Goal: Transaction & Acquisition: Book appointment/travel/reservation

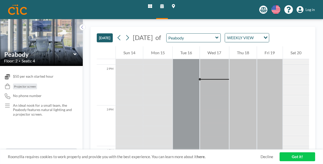
scroll to position [569, 0]
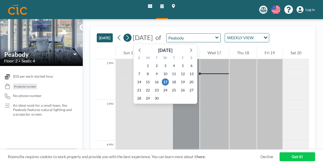
click at [130, 39] on icon at bounding box center [127, 38] width 5 height 8
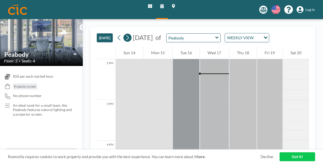
click at [130, 39] on icon at bounding box center [127, 38] width 5 height 8
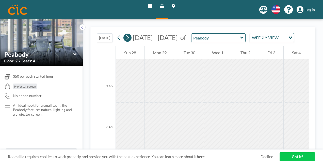
scroll to position [315, 0]
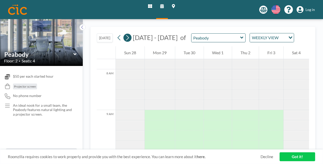
click at [130, 39] on icon at bounding box center [127, 38] width 5 height 8
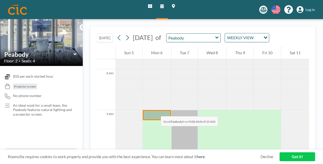
click at [156, 111] on div at bounding box center [157, 115] width 28 height 10
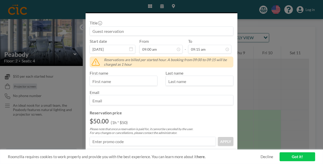
scroll to position [76, 0]
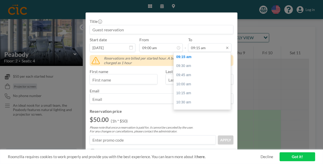
click at [222, 45] on input "09:15 am" at bounding box center [209, 47] width 43 height 9
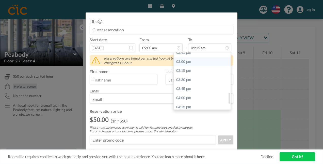
click at [203, 62] on div "03:00 pm" at bounding box center [203, 61] width 59 height 9
type input "03:00 pm"
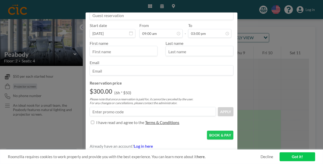
scroll to position [217, 0]
click at [268, 95] on div "Peabody Floor: 2 • Seats: 4 Title Start date [DATE] From 09:00 am - To 03:00 pm…" at bounding box center [161, 82] width 323 height 164
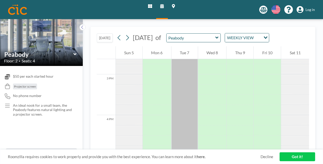
scroll to position [595, 0]
click at [73, 51] on div "Peabody" at bounding box center [41, 54] width 75 height 8
click at [75, 53] on icon at bounding box center [74, 54] width 3 height 5
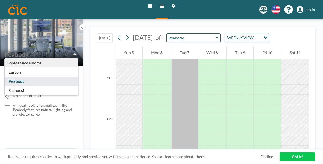
click at [75, 53] on icon at bounding box center [74, 54] width 3 height 2
type input "Peabody"
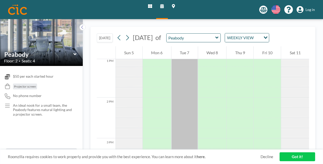
scroll to position [518, 0]
click at [22, 8] on img at bounding box center [17, 10] width 19 height 10
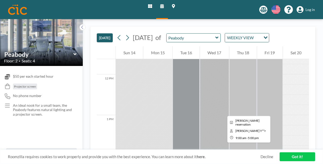
scroll to position [569, 0]
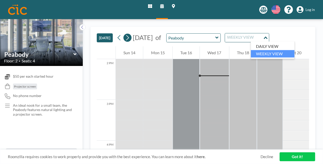
drag, startPoint x: 268, startPoint y: 36, endPoint x: 128, endPoint y: 40, distance: 140.6
click at [128, 40] on div "[DATE] [DATE] S M T W T F S 31 1 2 3 4 5 6 7 8 9 10 11 12 13 14 15 16 17 18 19 …" at bounding box center [192, 37] width 154 height 9
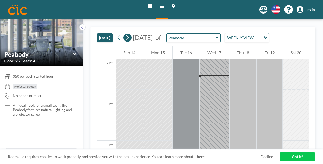
click at [128, 40] on icon at bounding box center [127, 38] width 5 height 8
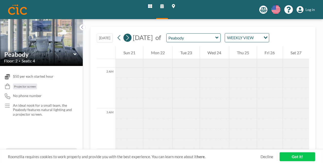
scroll to position [242, 0]
click at [128, 40] on icon at bounding box center [127, 38] width 5 height 8
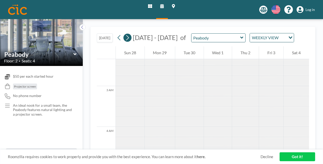
scroll to position [262, 0]
click at [128, 40] on icon at bounding box center [127, 38] width 5 height 8
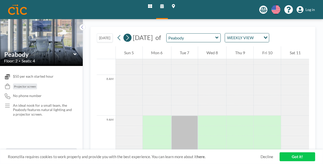
scroll to position [315, 0]
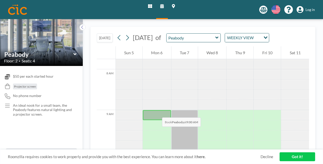
click at [157, 112] on div at bounding box center [157, 115] width 28 height 10
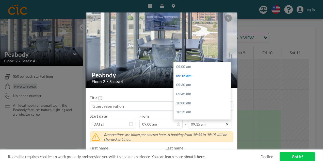
scroll to position [9, 0]
click at [226, 124] on icon at bounding box center [227, 124] width 4 height 4
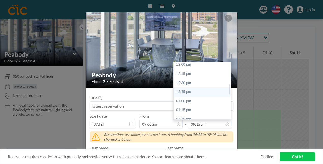
scroll to position [187, 0]
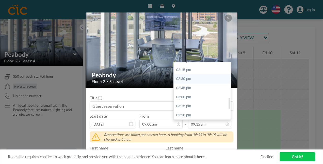
click at [193, 79] on div "02:30 pm" at bounding box center [203, 78] width 59 height 9
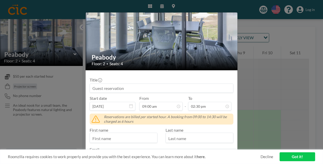
scroll to position [25, 0]
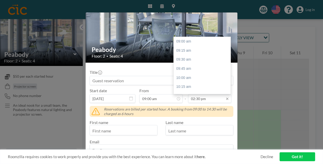
click at [205, 101] on input "02:30 pm" at bounding box center [209, 98] width 43 height 9
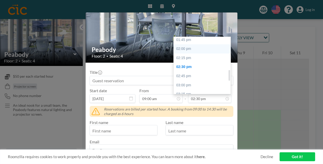
click at [190, 49] on div "02:00 pm" at bounding box center [203, 48] width 59 height 9
type input "02:00 pm"
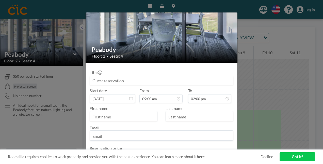
scroll to position [181, 0]
click at [130, 115] on input "text" at bounding box center [123, 116] width 67 height 9
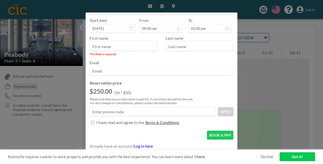
scroll to position [96, 0]
click at [229, 10] on div "Peabody Floor: 2 • Seats: 4 Title Start date Oct 6, 2025 From 09:00 am - To 02:…" at bounding box center [161, 82] width 323 height 164
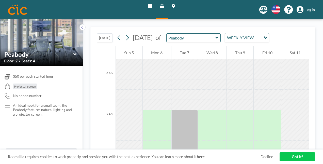
click at [45, 43] on img at bounding box center [41, 42] width 83 height 47
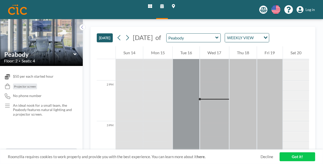
scroll to position [544, 0]
